Goal: Information Seeking & Learning: Check status

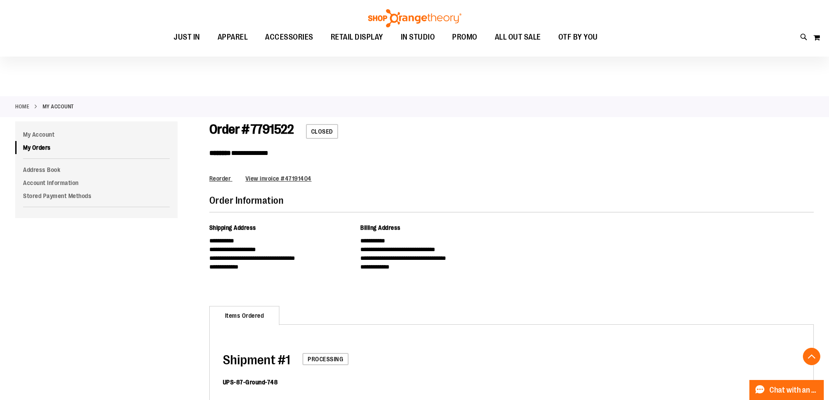
scroll to position [243, 0]
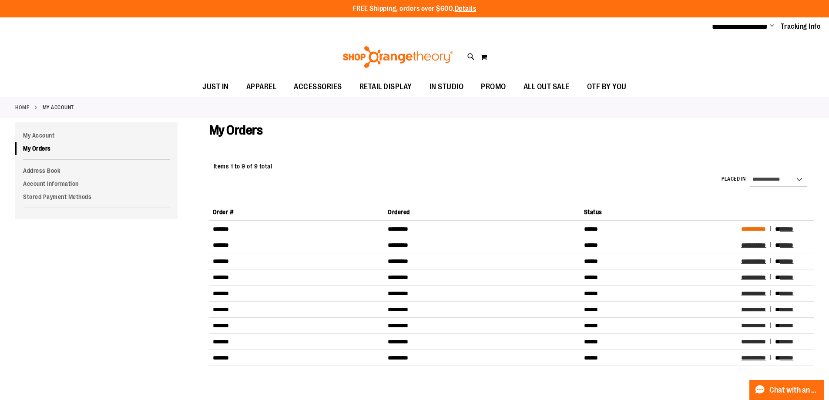
click at [758, 227] on span "**********" at bounding box center [753, 229] width 25 height 6
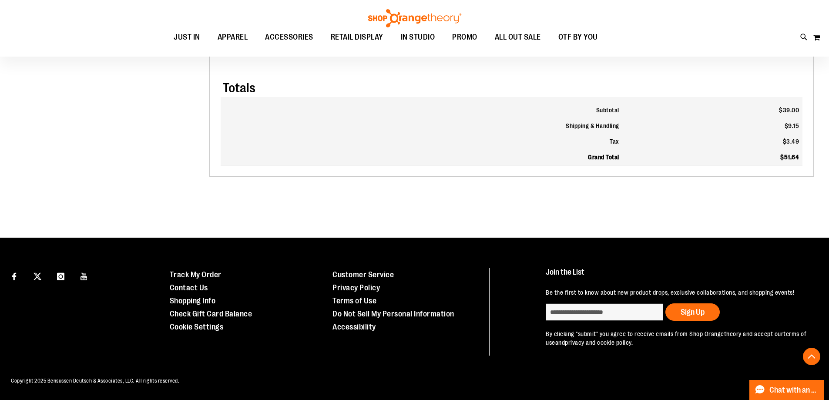
scroll to position [195, 0]
